Goal: Download file/media

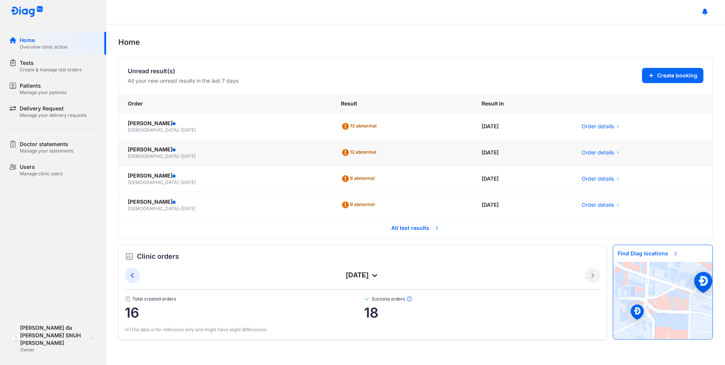
click at [181, 157] on span "17/09/2014" at bounding box center [188, 156] width 15 height 6
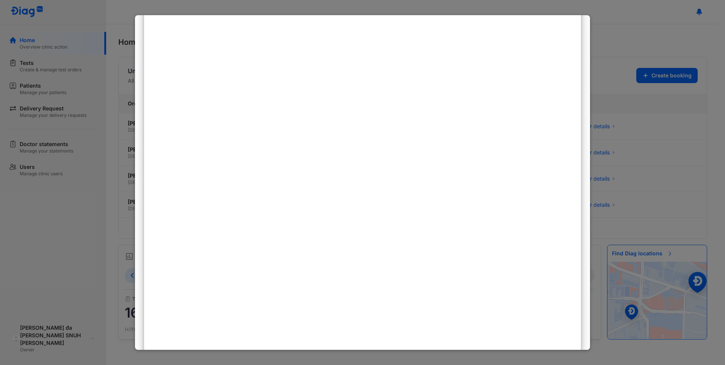
scroll to position [274, 0]
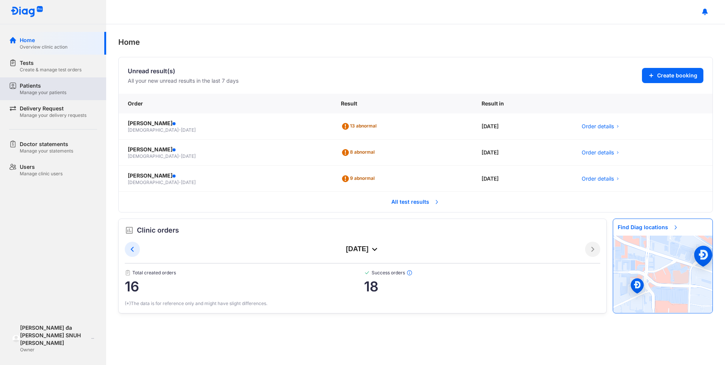
click at [34, 98] on div "Patients Manage your patients" at bounding box center [57, 88] width 97 height 23
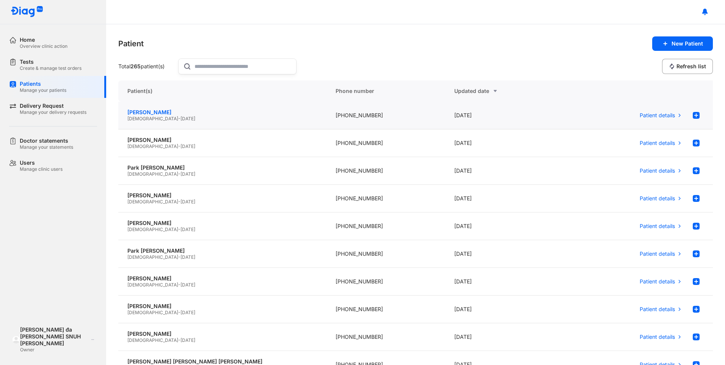
click at [154, 114] on div "[PERSON_NAME]" at bounding box center [222, 112] width 190 height 7
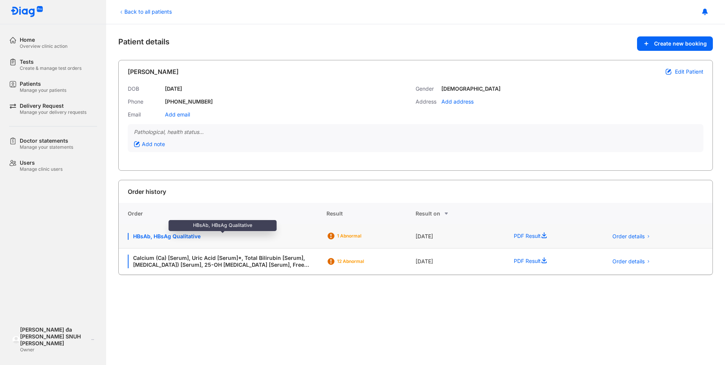
click at [216, 235] on div "HBsAb, HBsAg Qualitative" at bounding box center [222, 236] width 189 height 7
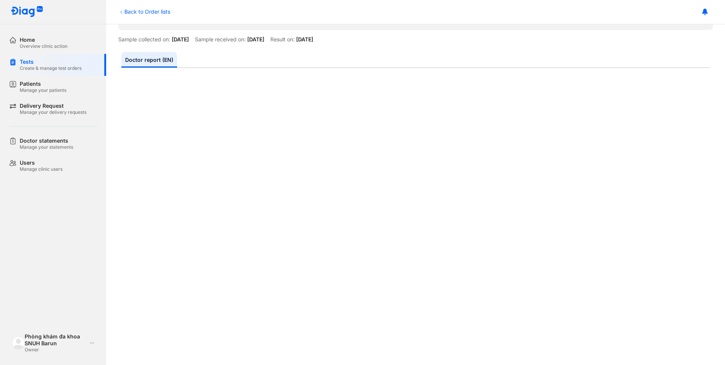
scroll to position [76, 0]
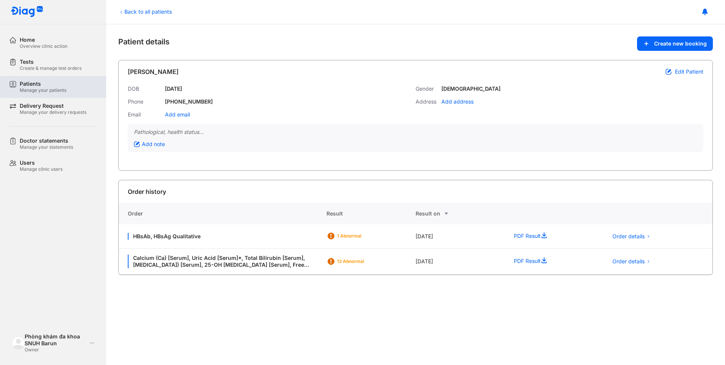
click at [36, 86] on div "Patients" at bounding box center [43, 83] width 47 height 7
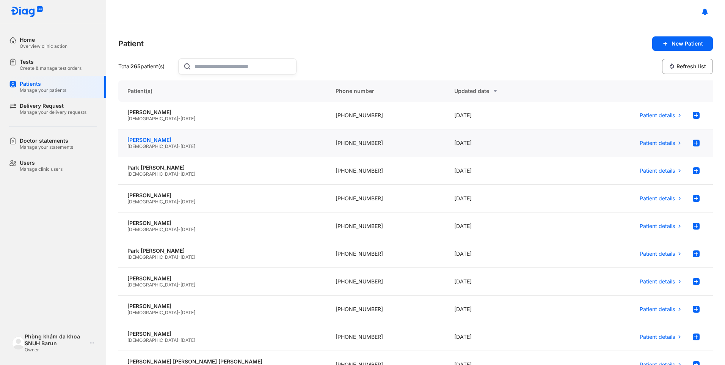
click at [151, 142] on div "[PERSON_NAME]" at bounding box center [222, 139] width 190 height 7
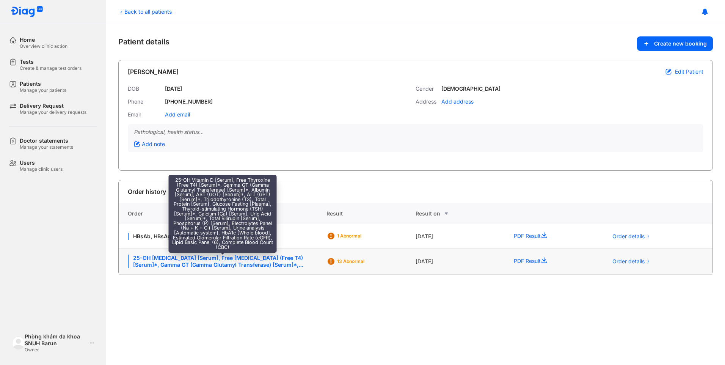
click at [240, 254] on div "25-OH Vitamin D [Serum], Free Thyroxine (Free T4) [Serum]*, Gamma GT (Gamma Glu…" at bounding box center [222, 261] width 189 height 14
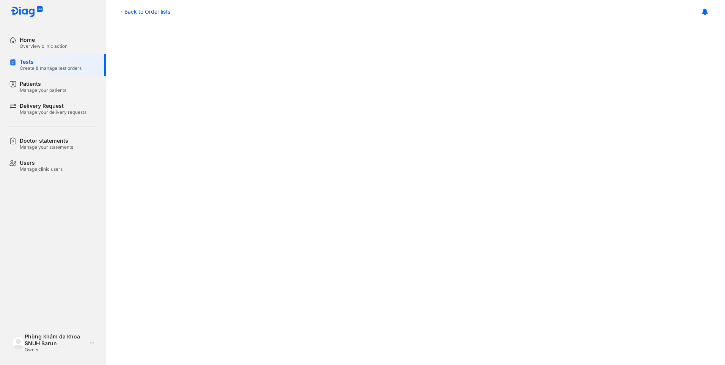
scroll to position [363, 0]
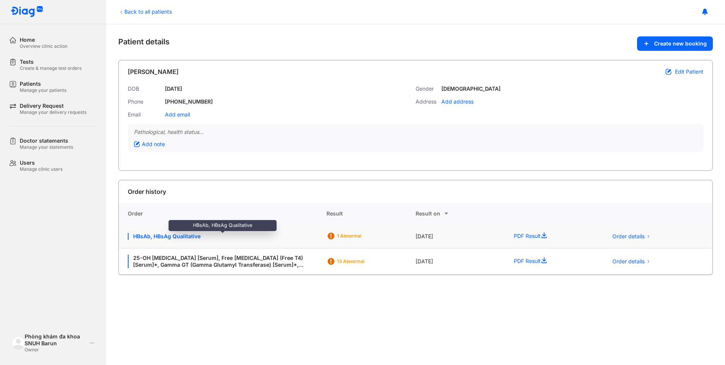
click at [235, 237] on div "HBsAb, HBsAg Qualitative" at bounding box center [222, 236] width 189 height 7
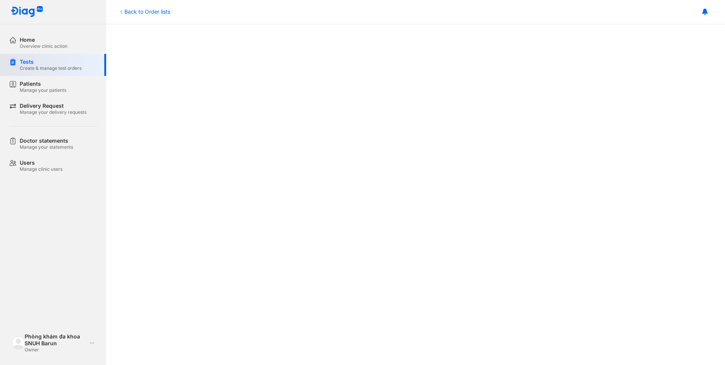
scroll to position [363, 0]
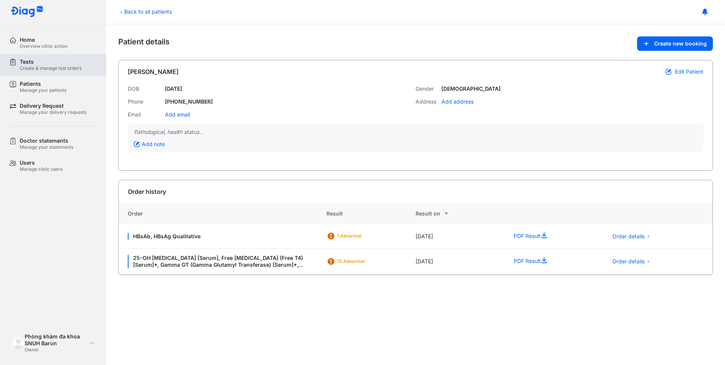
click at [33, 62] on div "Tests" at bounding box center [51, 61] width 62 height 7
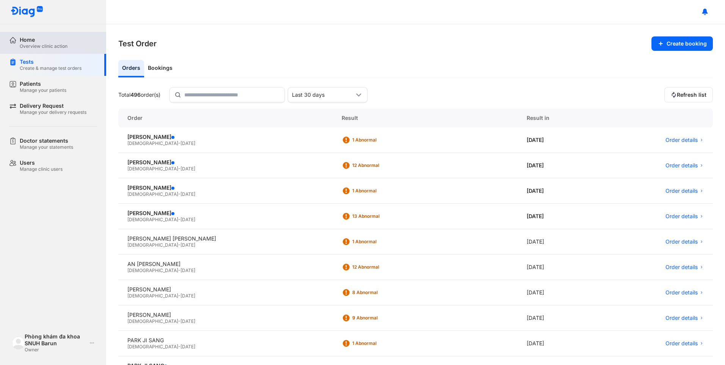
click at [29, 41] on div "Home" at bounding box center [44, 39] width 48 height 7
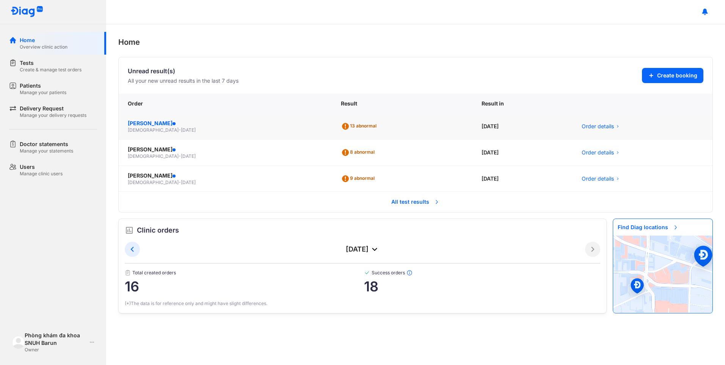
click at [151, 126] on div "KIM LINZY" at bounding box center [225, 123] width 195 height 8
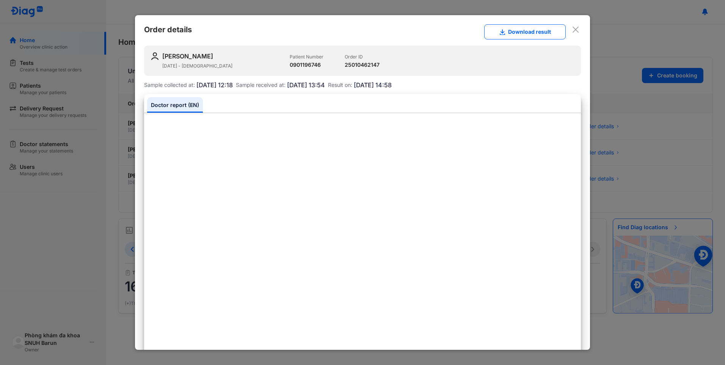
click at [577, 32] on div "Order details Download result KIM LINZY 10/08/2016 - female Patient Number 0901…" at bounding box center [362, 182] width 455 height 334
click at [572, 33] on icon at bounding box center [575, 30] width 8 height 8
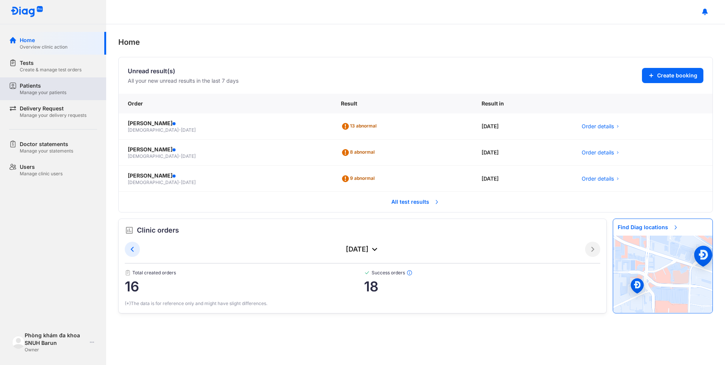
click at [25, 92] on div "Manage your patients" at bounding box center [43, 92] width 47 height 6
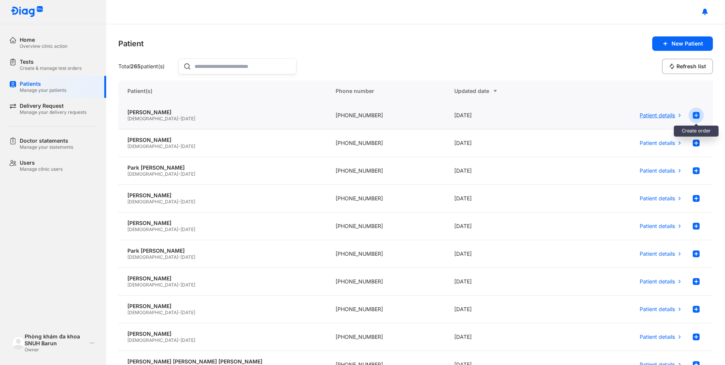
click at [693, 116] on use at bounding box center [695, 115] width 7 height 7
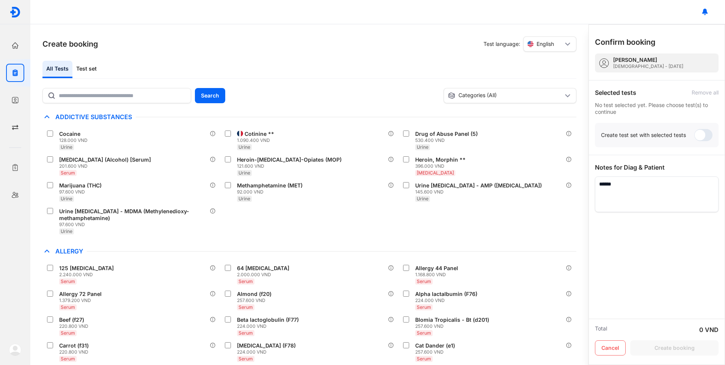
click at [406, 53] on div "Create booking Test language: English All Tests Test set Search Categories (All…" at bounding box center [309, 194] width 558 height 340
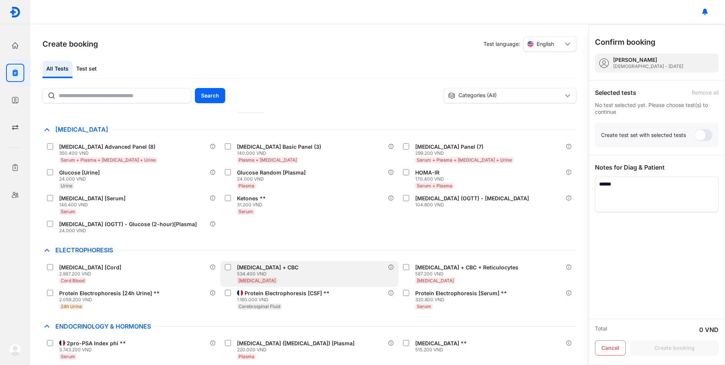
scroll to position [1398, 0]
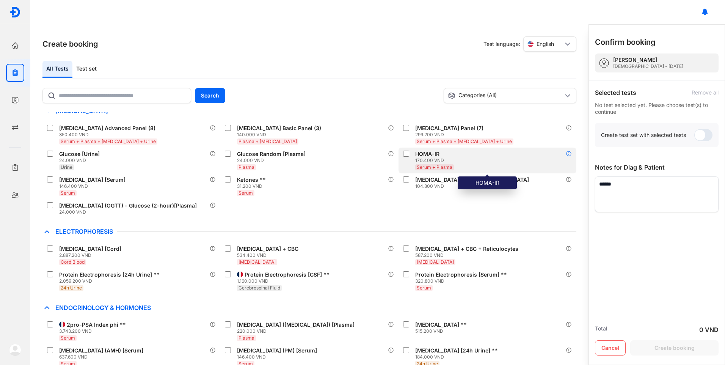
click at [570, 150] on icon at bounding box center [568, 153] width 6 height 6
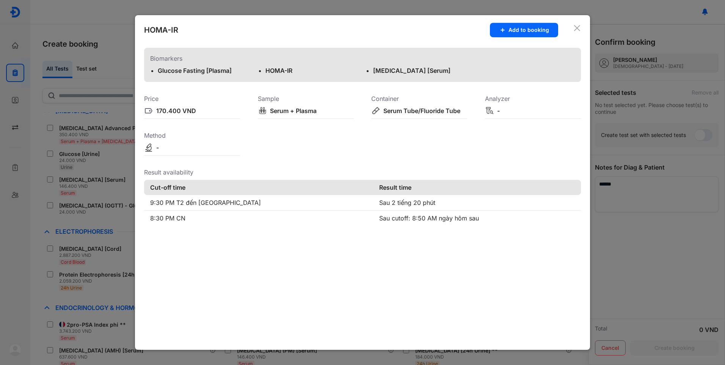
drag, startPoint x: 578, startPoint y: 28, endPoint x: 567, endPoint y: 79, distance: 51.5
click at [578, 29] on icon at bounding box center [577, 28] width 8 height 8
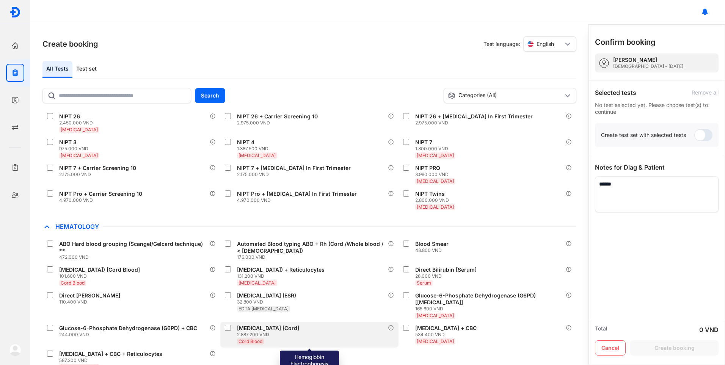
scroll to position [2765, 0]
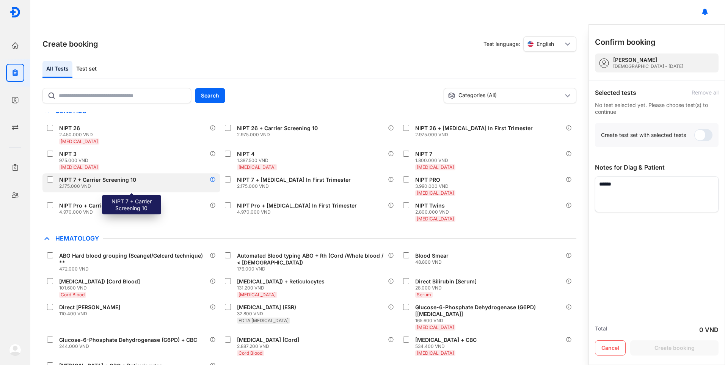
click at [212, 176] on icon at bounding box center [213, 179] width 6 height 6
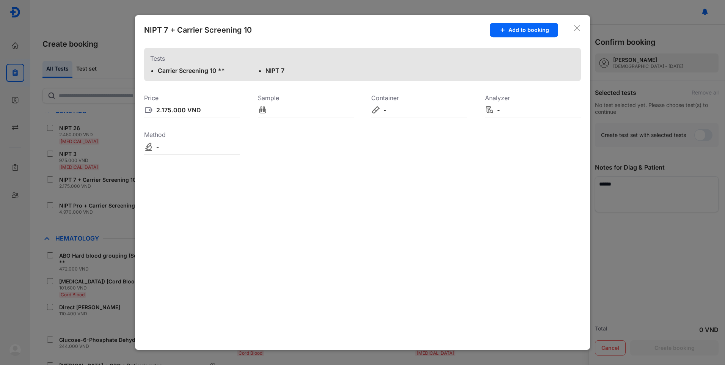
click at [578, 28] on icon at bounding box center [577, 28] width 8 height 8
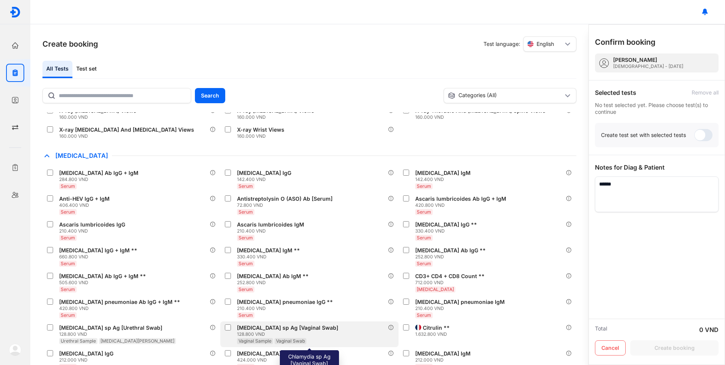
scroll to position [3726, 0]
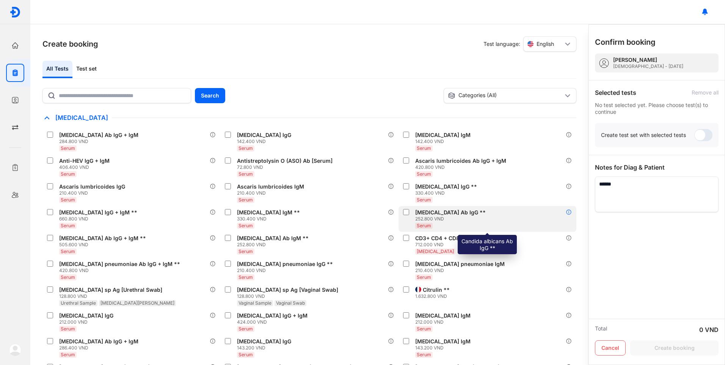
click at [569, 209] on icon at bounding box center [568, 212] width 6 height 6
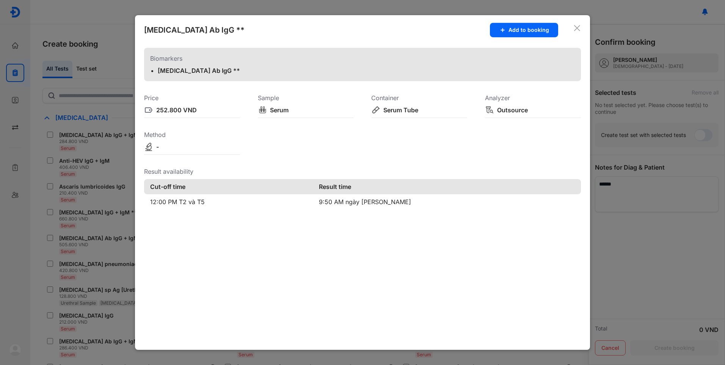
click at [573, 27] on icon at bounding box center [577, 28] width 8 height 8
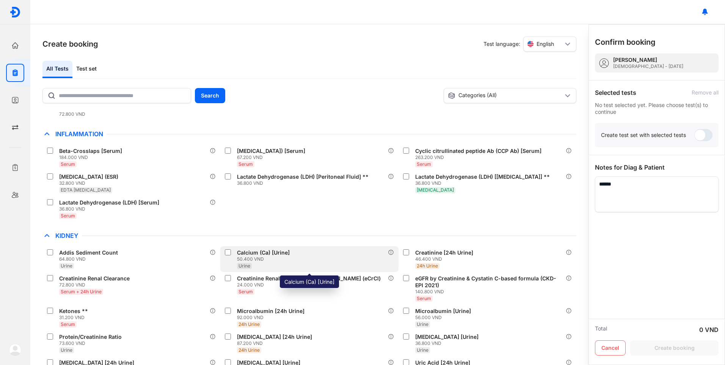
scroll to position [4901, 0]
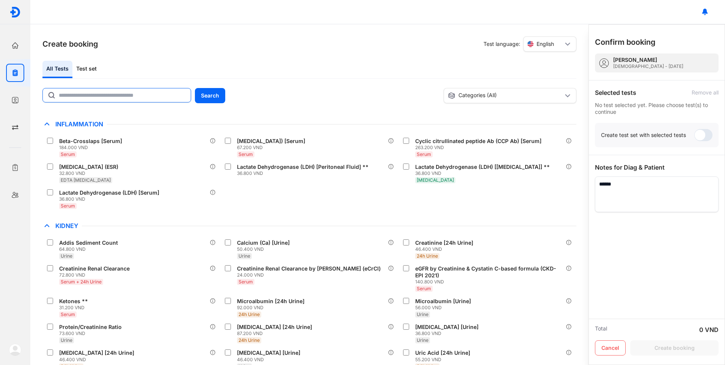
click at [84, 96] on input "text" at bounding box center [122, 95] width 127 height 14
type input "*"
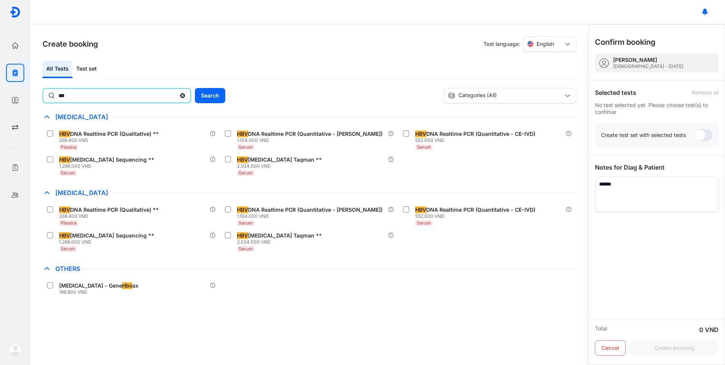
scroll to position [0, 0]
type input "***"
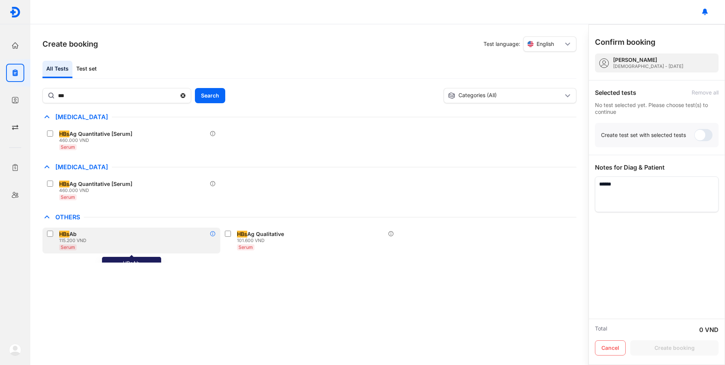
click at [213, 232] on icon at bounding box center [213, 233] width 6 height 6
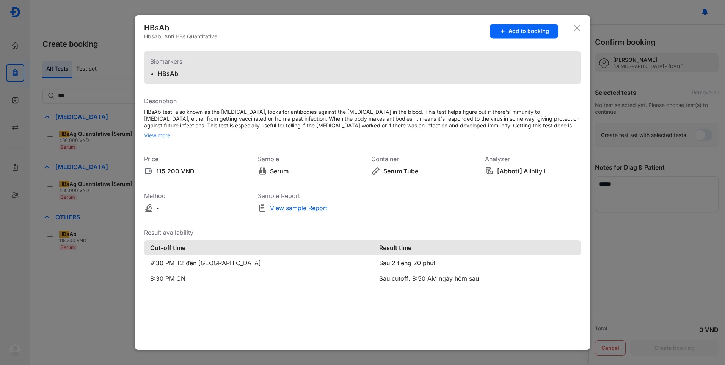
drag, startPoint x: 233, startPoint y: 126, endPoint x: 376, endPoint y: 129, distance: 142.9
click at [376, 129] on div "HBsAb test, also known as the Hepatitis B surface antibody test, looks for anti…" at bounding box center [362, 123] width 437 height 30
click at [157, 135] on span "View more" at bounding box center [362, 135] width 437 height 7
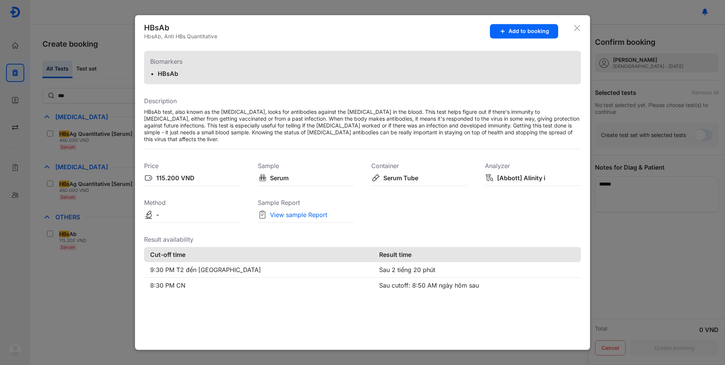
drag, startPoint x: 575, startPoint y: 30, endPoint x: 327, endPoint y: 246, distance: 329.0
click at [330, 249] on div "HBsAb HbsAb, Anti HBs Quantitative Add to booking Biomarkers HBsAb Description …" at bounding box center [362, 182] width 455 height 334
click at [307, 215] on div "View sample Report" at bounding box center [298, 214] width 57 height 9
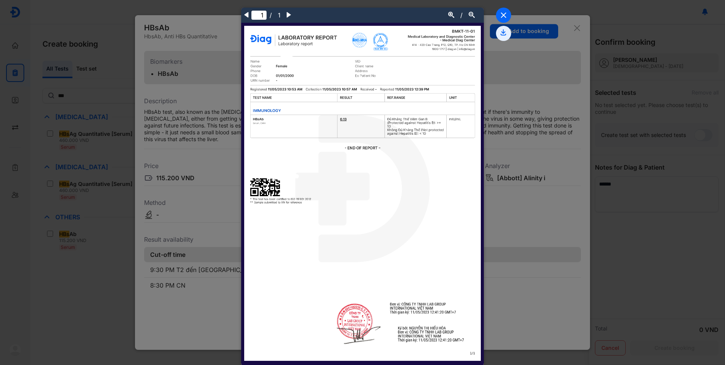
click at [498, 14] on icon at bounding box center [503, 15] width 15 height 15
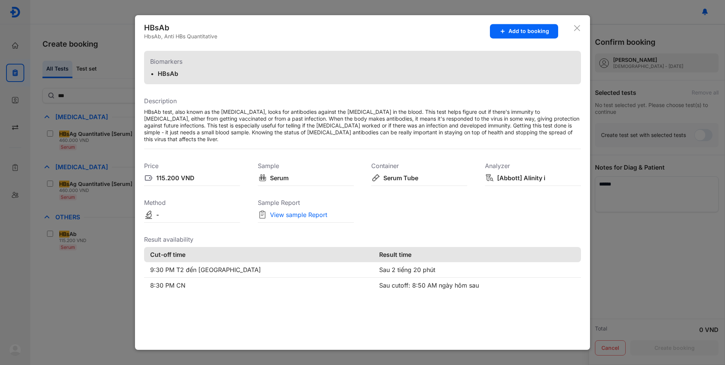
click at [576, 30] on icon at bounding box center [577, 28] width 8 height 8
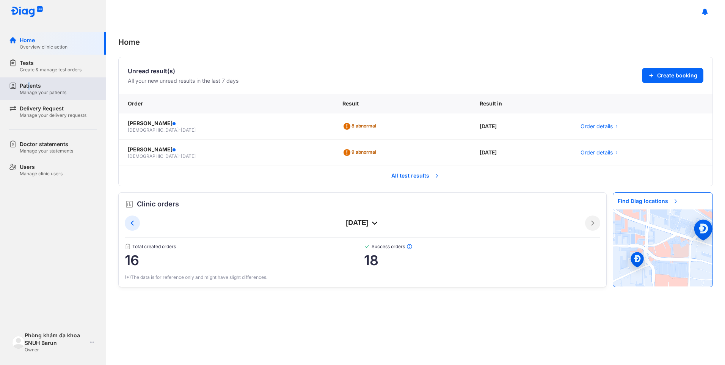
click at [29, 87] on div "Patients" at bounding box center [43, 86] width 47 height 8
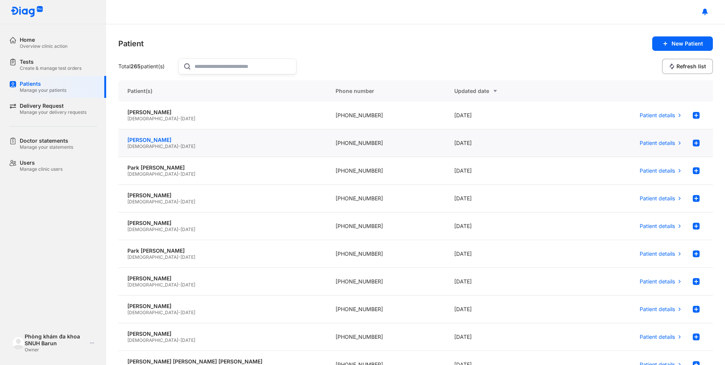
click at [170, 142] on div "Kim Linzy" at bounding box center [222, 139] width 190 height 7
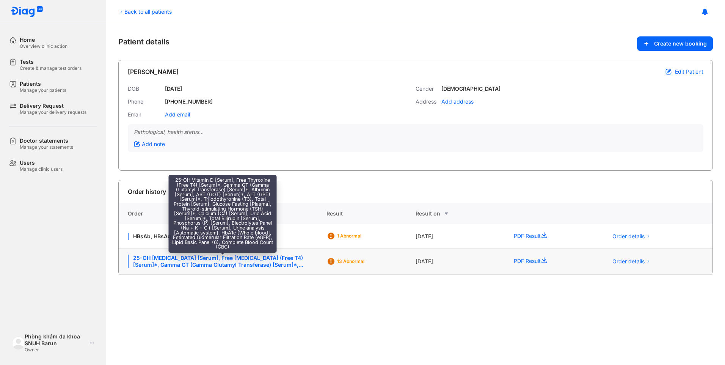
click at [260, 262] on div "25-OH Vitamin D [Serum], Free Thyroxine (Free T4) [Serum]*, Gamma GT (Gamma Glu…" at bounding box center [222, 261] width 189 height 14
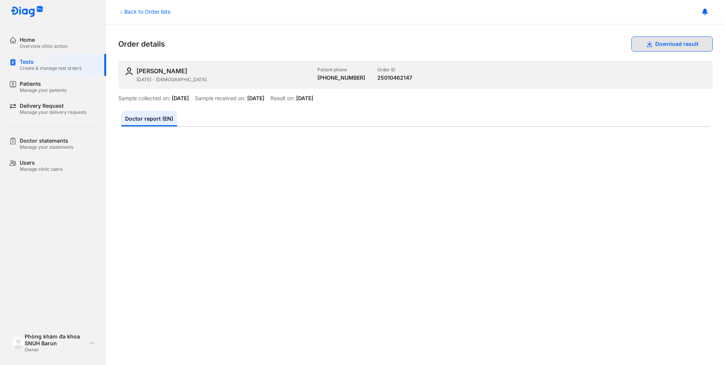
click at [680, 44] on button "Download result" at bounding box center [671, 43] width 81 height 15
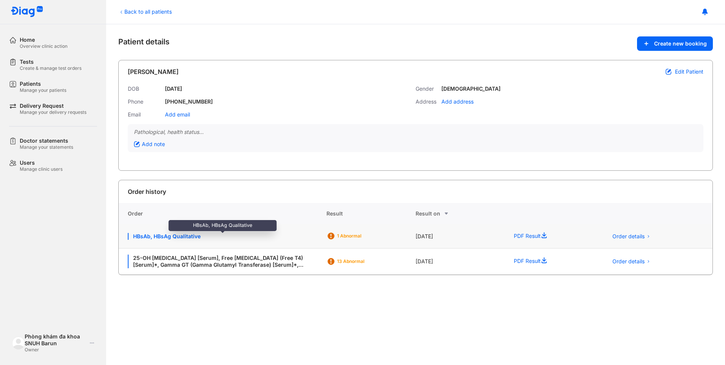
click at [168, 236] on div "HBsAb, HBsAg Qualitative" at bounding box center [222, 236] width 189 height 7
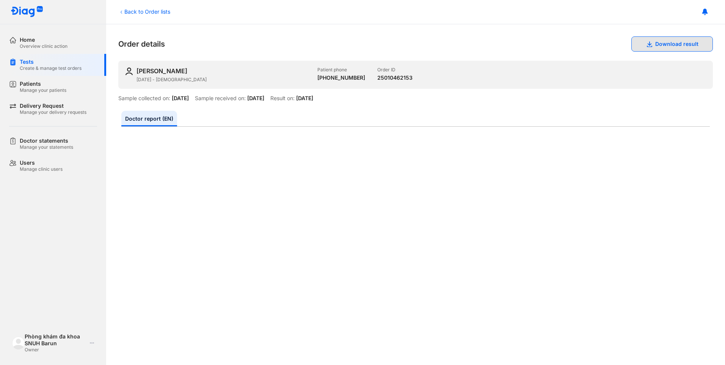
click at [659, 47] on button "Download result" at bounding box center [671, 43] width 81 height 15
click at [38, 64] on div "Tests" at bounding box center [51, 61] width 62 height 7
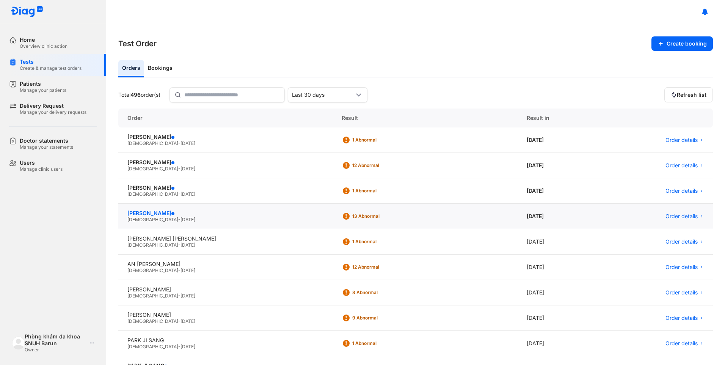
click at [171, 212] on span at bounding box center [172, 213] width 3 height 3
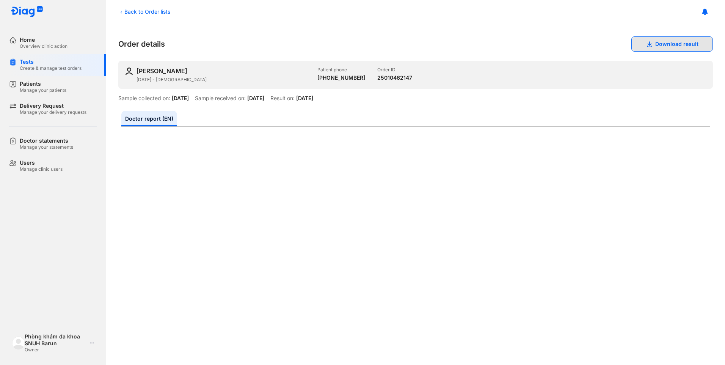
click at [665, 44] on button "Download result" at bounding box center [671, 43] width 81 height 15
